Goal: Task Accomplishment & Management: Complete application form

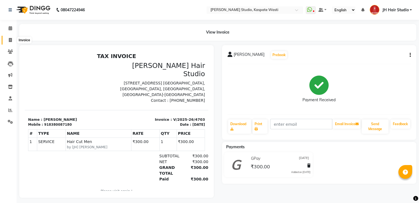
click at [10, 40] on icon at bounding box center [10, 40] width 3 height 4
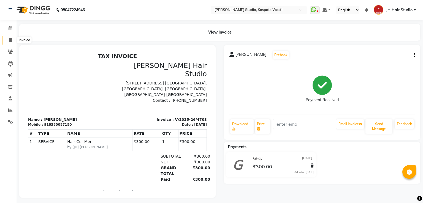
select select "130"
select select "service"
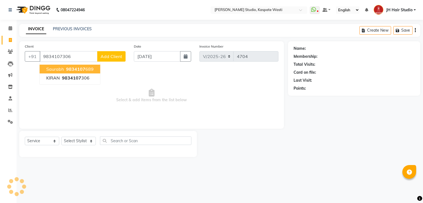
type input "9834107306"
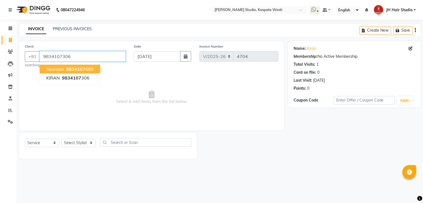
click at [60, 60] on input "9834107306" at bounding box center [83, 56] width 86 height 10
click at [6, 51] on span at bounding box center [11, 52] width 10 height 6
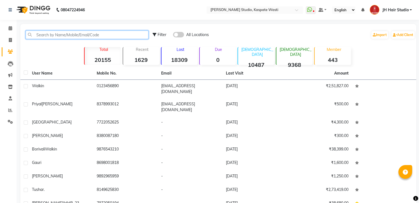
click at [55, 34] on input "text" at bounding box center [87, 35] width 123 height 9
paste input "9834107306"
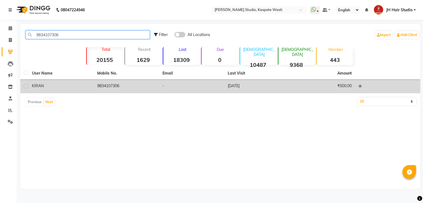
type input "9834107306"
click at [104, 88] on td "9834107306" at bounding box center [126, 87] width 65 height 14
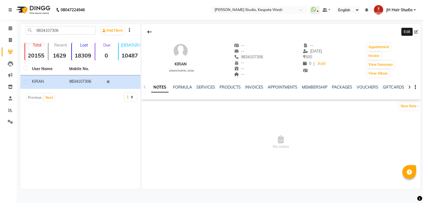
click at [417, 32] on icon at bounding box center [417, 32] width 4 height 4
select select "22"
select select "[DEMOGRAPHIC_DATA]"
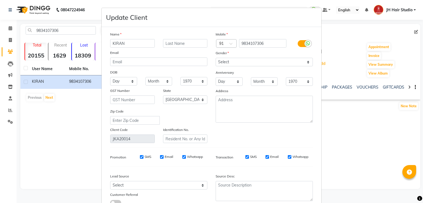
click at [113, 44] on input "KIRAN" at bounding box center [132, 43] width 45 height 9
type input "Tushar"
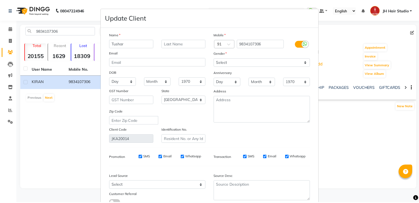
scroll to position [44, 0]
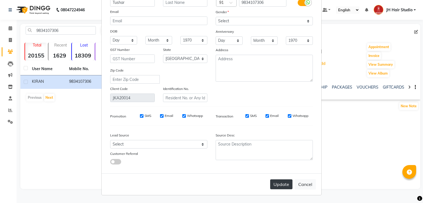
click at [282, 186] on button "Update" at bounding box center [281, 185] width 22 height 10
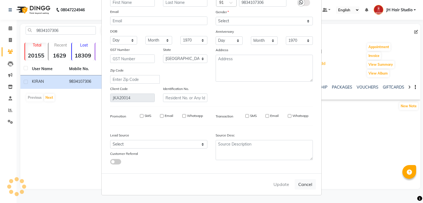
select select
select select "null"
select select
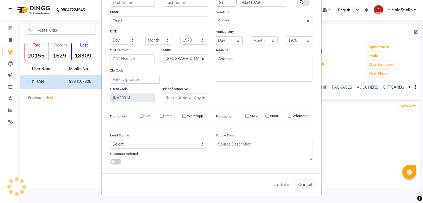
select select
checkbox input "false"
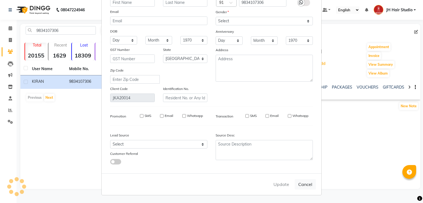
checkbox input "false"
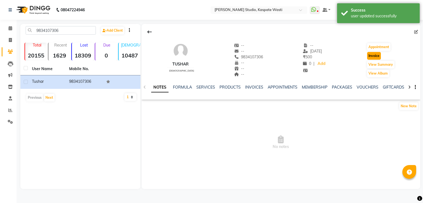
click at [376, 52] on button "Invoice" at bounding box center [374, 56] width 14 height 8
select select "130"
select select "service"
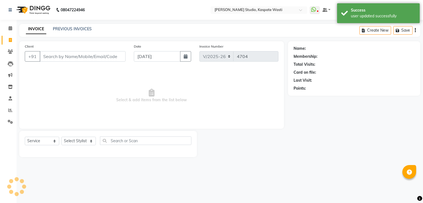
type input "9834107306"
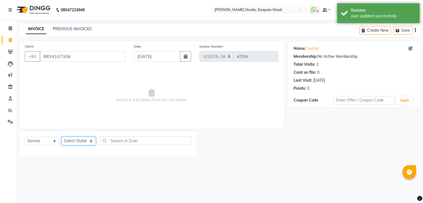
click at [83, 141] on select "Select Stylist [F1] GANESH [F1] [PERSON_NAME] [ F1] RAM [F1]Sanjay [F1][PERSON_…" at bounding box center [78, 141] width 34 height 9
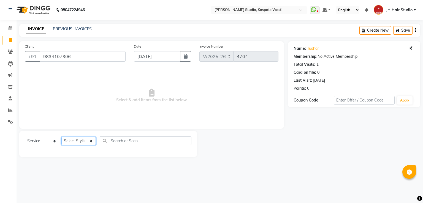
select select "3887"
click at [61, 137] on select "Select Stylist [F1] GANESH [F1] [PERSON_NAME] [ F1] RAM [F1]Sanjay [F1][PERSON_…" at bounding box center [78, 141] width 34 height 9
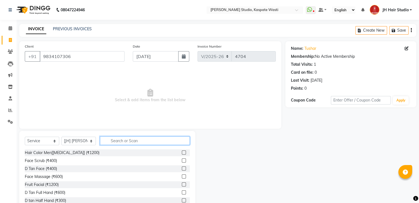
click at [135, 144] on input "text" at bounding box center [145, 141] width 90 height 9
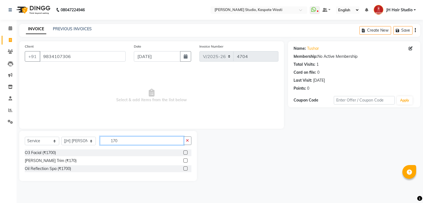
type input "170"
click at [186, 160] on label at bounding box center [186, 161] width 4 height 4
click at [186, 160] on input "checkbox" at bounding box center [186, 161] width 4 height 4
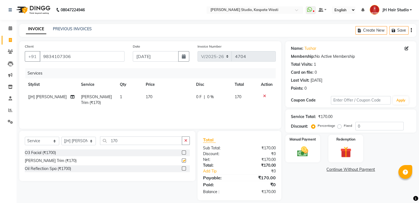
checkbox input "false"
click at [74, 143] on select "Select Stylist [F1] GANESH [F1] [PERSON_NAME] [ F1] RAM [F1]Sanjay [F1][PERSON_…" at bounding box center [78, 141] width 34 height 9
select select "70614"
click at [61, 137] on select "Select Stylist [F1] GANESH [F1] [PERSON_NAME] [ F1] RAM [F1]Sanjay [F1][PERSON_…" at bounding box center [78, 141] width 34 height 9
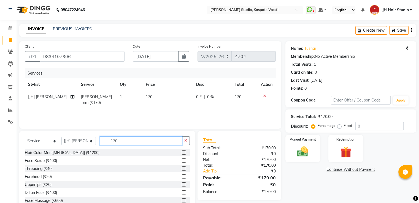
click at [112, 141] on input "170" at bounding box center [141, 141] width 82 height 9
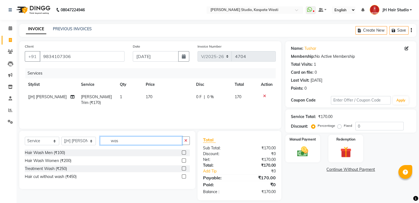
type input "was"
click at [183, 162] on label at bounding box center [184, 161] width 4 height 4
click at [183, 162] on input "checkbox" at bounding box center [184, 161] width 4 height 4
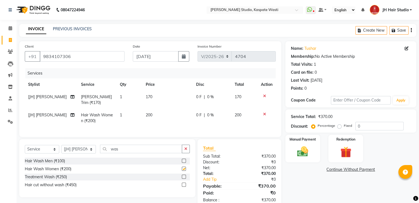
checkbox input "false"
click at [113, 149] on input "was" at bounding box center [141, 149] width 82 height 9
type input "blo"
click at [185, 176] on label at bounding box center [184, 177] width 4 height 4
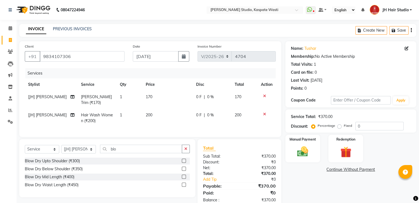
click at [185, 176] on input "checkbox" at bounding box center [184, 178] width 4 height 4
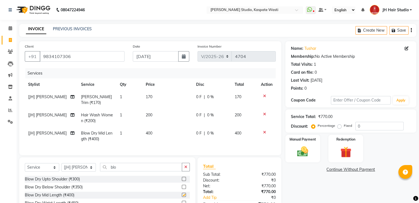
checkbox input "false"
click at [146, 113] on span "200" at bounding box center [149, 115] width 7 height 5
select select "70614"
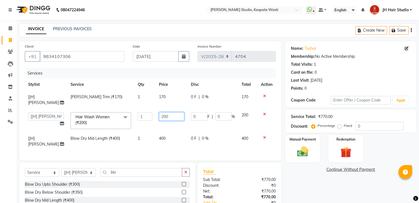
click at [159, 118] on input "200" at bounding box center [171, 116] width 25 height 9
type input "300"
click at [160, 125] on tbody "[JH] [PERSON_NAME] Trim (₹170) 1 170 0 F | 0 % 170 [F1] GANESH [F1] [PERSON_NAM…" at bounding box center [150, 121] width 251 height 60
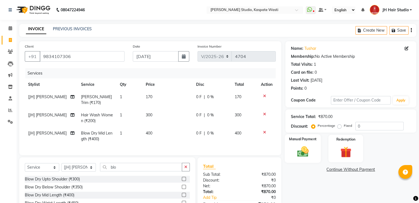
click at [309, 148] on img at bounding box center [303, 152] width 18 height 13
click at [329, 171] on span "GPay" at bounding box center [331, 170] width 11 height 6
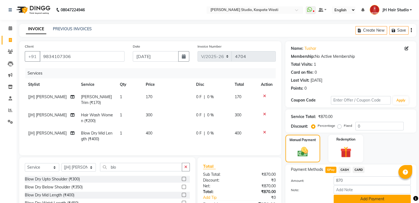
click at [355, 199] on button "Add Payment" at bounding box center [372, 199] width 77 height 9
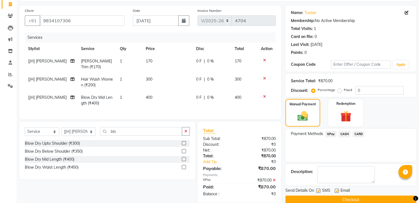
scroll to position [45, 0]
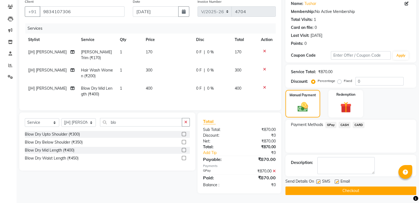
click at [337, 192] on button "Checkout" at bounding box center [351, 191] width 131 height 9
